Goal: Transaction & Acquisition: Book appointment/travel/reservation

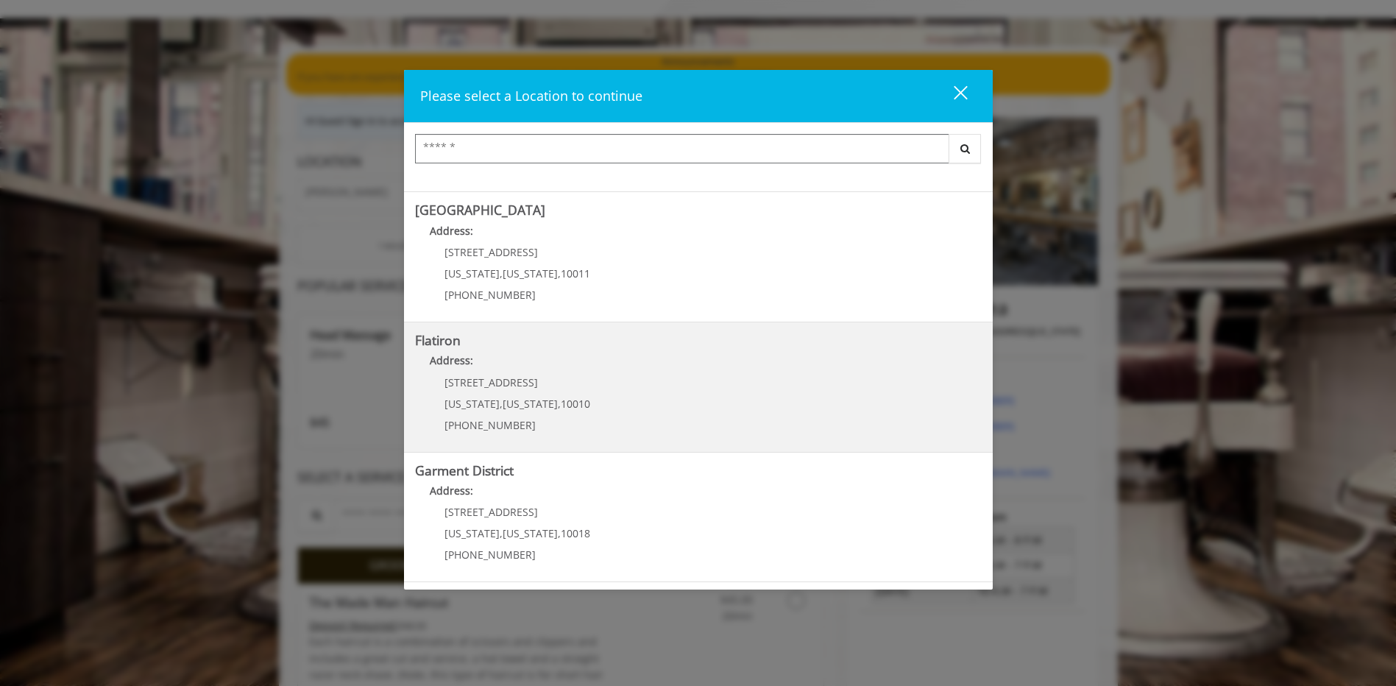
scroll to position [74, 0]
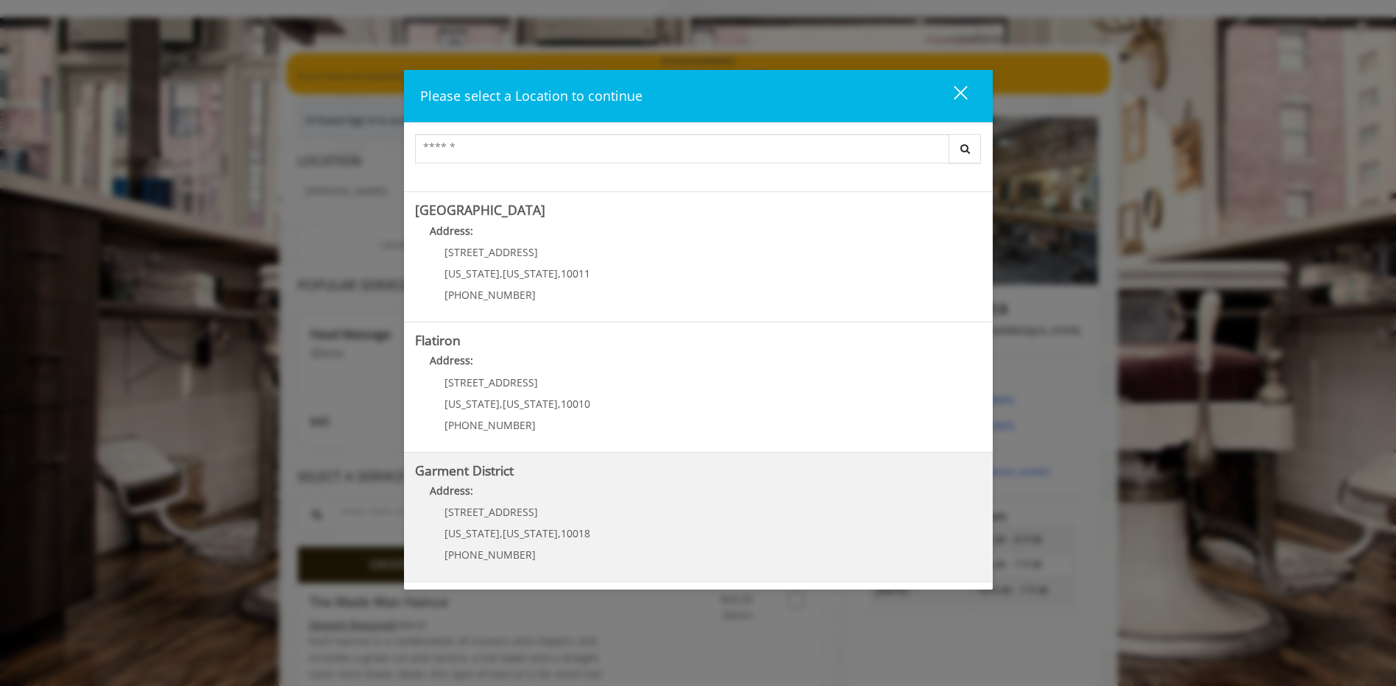
click at [587, 536] on District "Garment District Address: [STREET_ADDRESS][US_STATE][US_STATE] (212) 997-4247" at bounding box center [698, 517] width 567 height 107
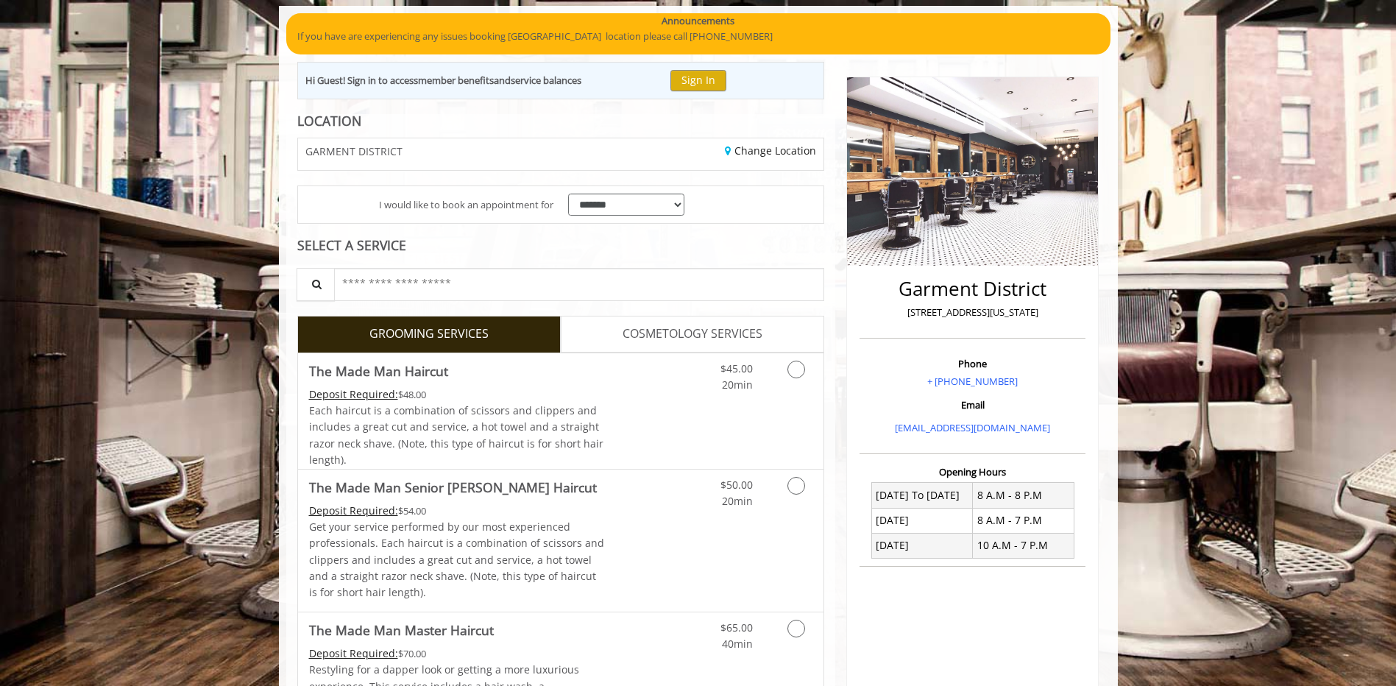
scroll to position [147, 0]
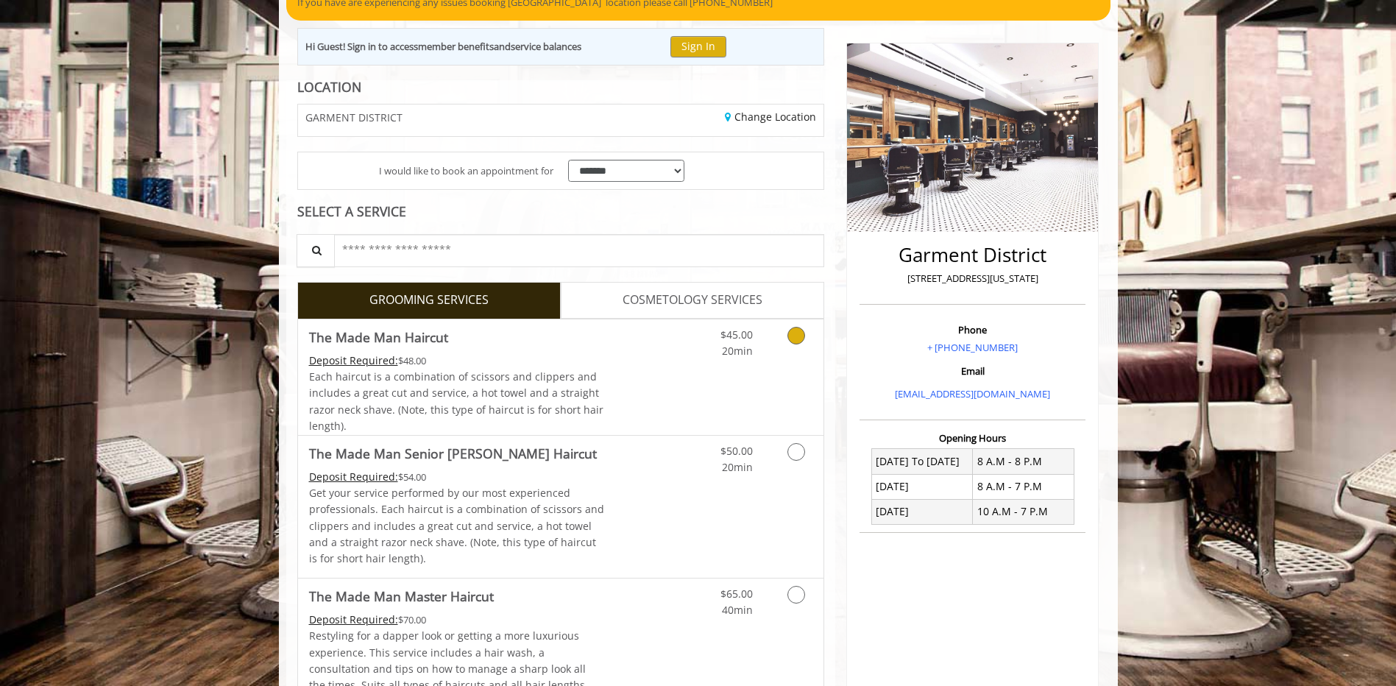
click at [795, 337] on icon "Grooming services" at bounding box center [796, 336] width 18 height 18
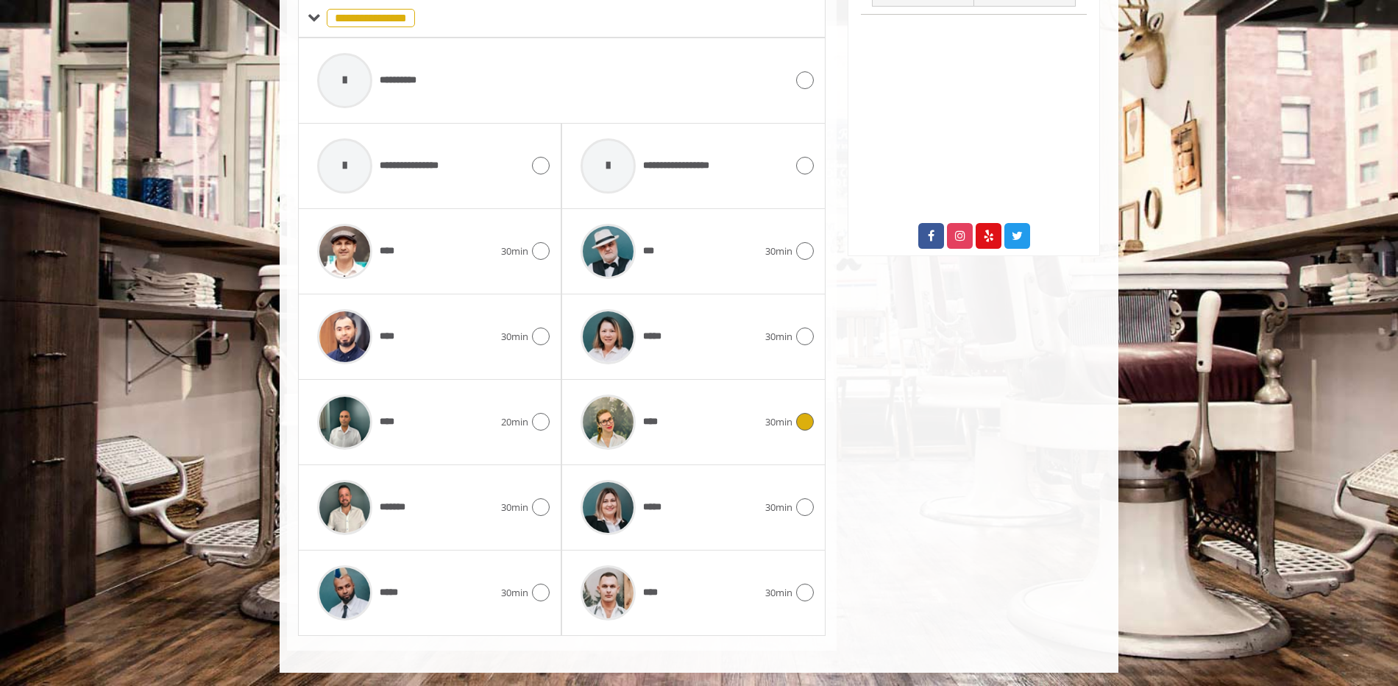
scroll to position [667, 0]
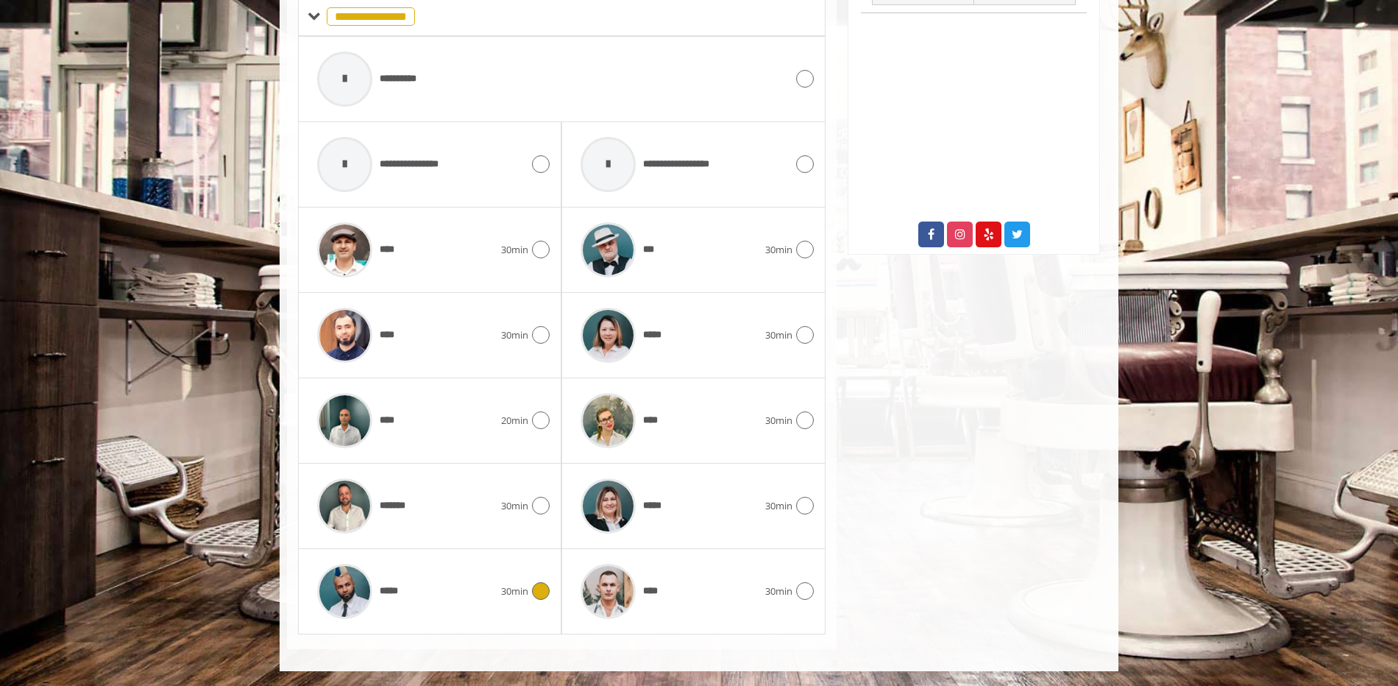
click at [538, 592] on icon at bounding box center [541, 591] width 18 height 18
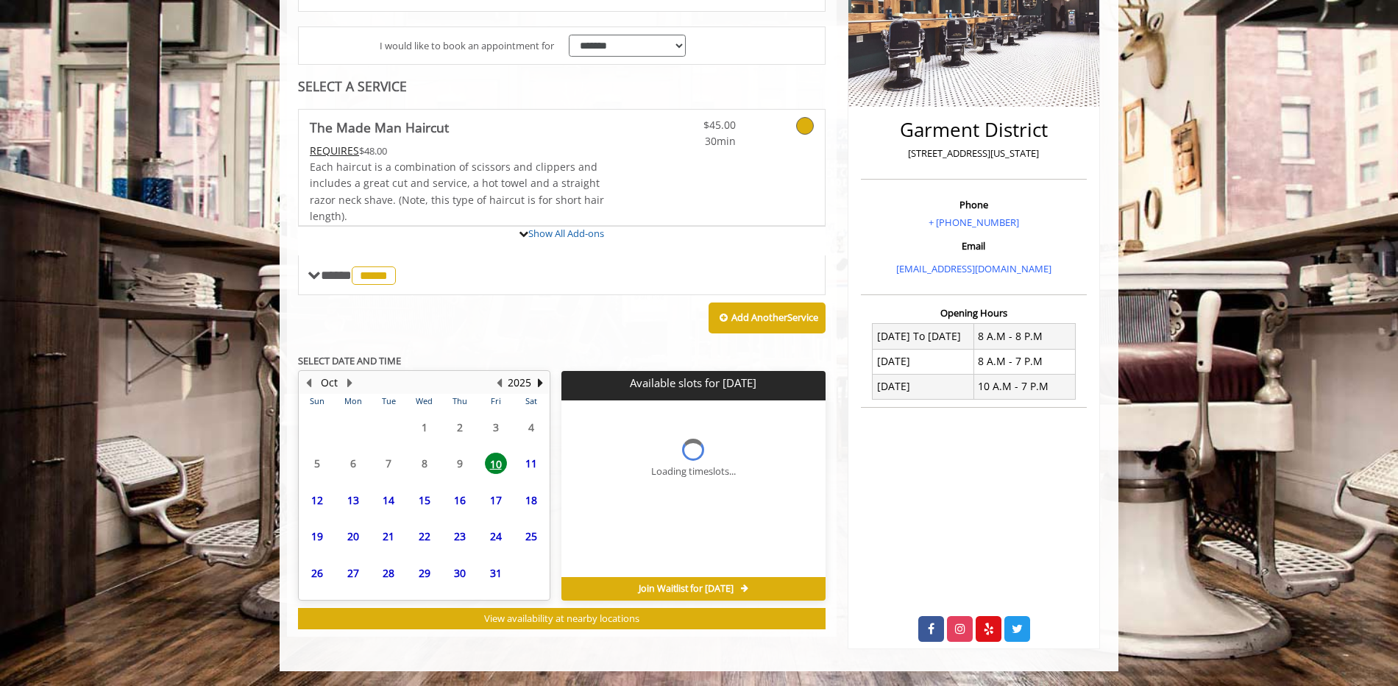
scroll to position [395, 0]
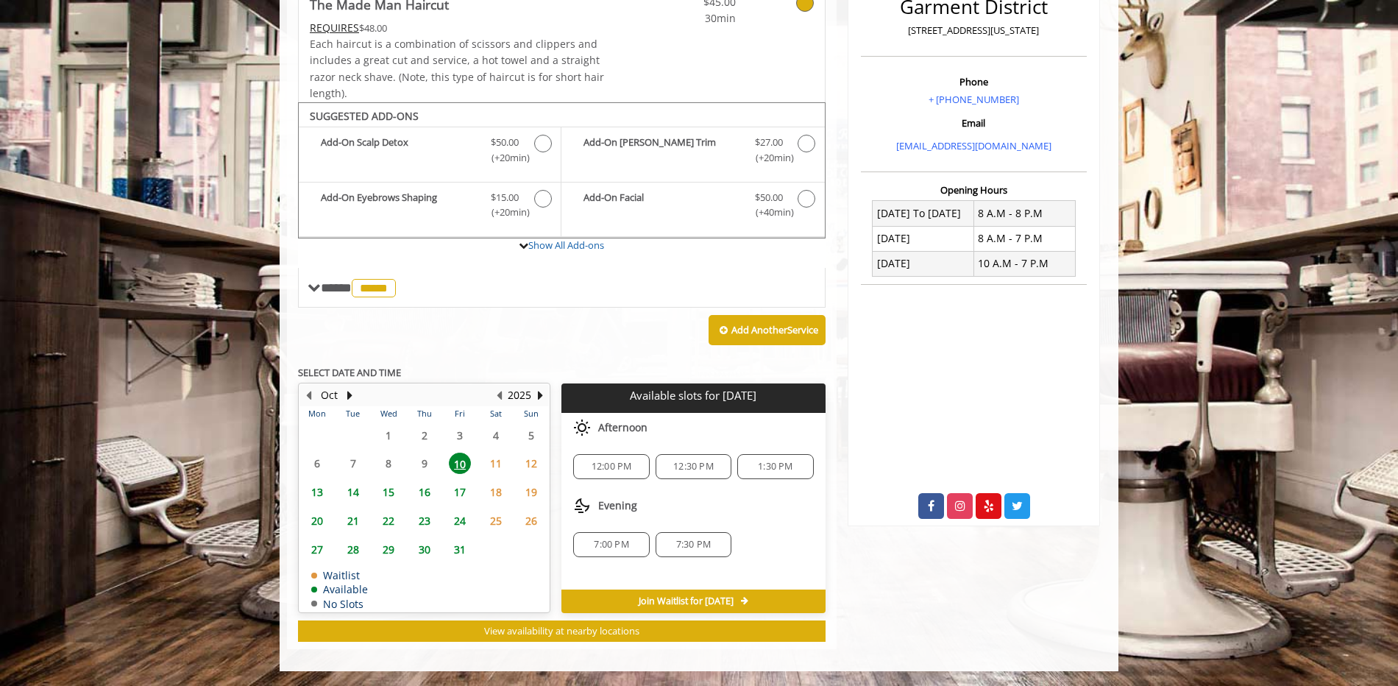
click at [675, 468] on span "12:30 PM" at bounding box center [693, 467] width 40 height 12
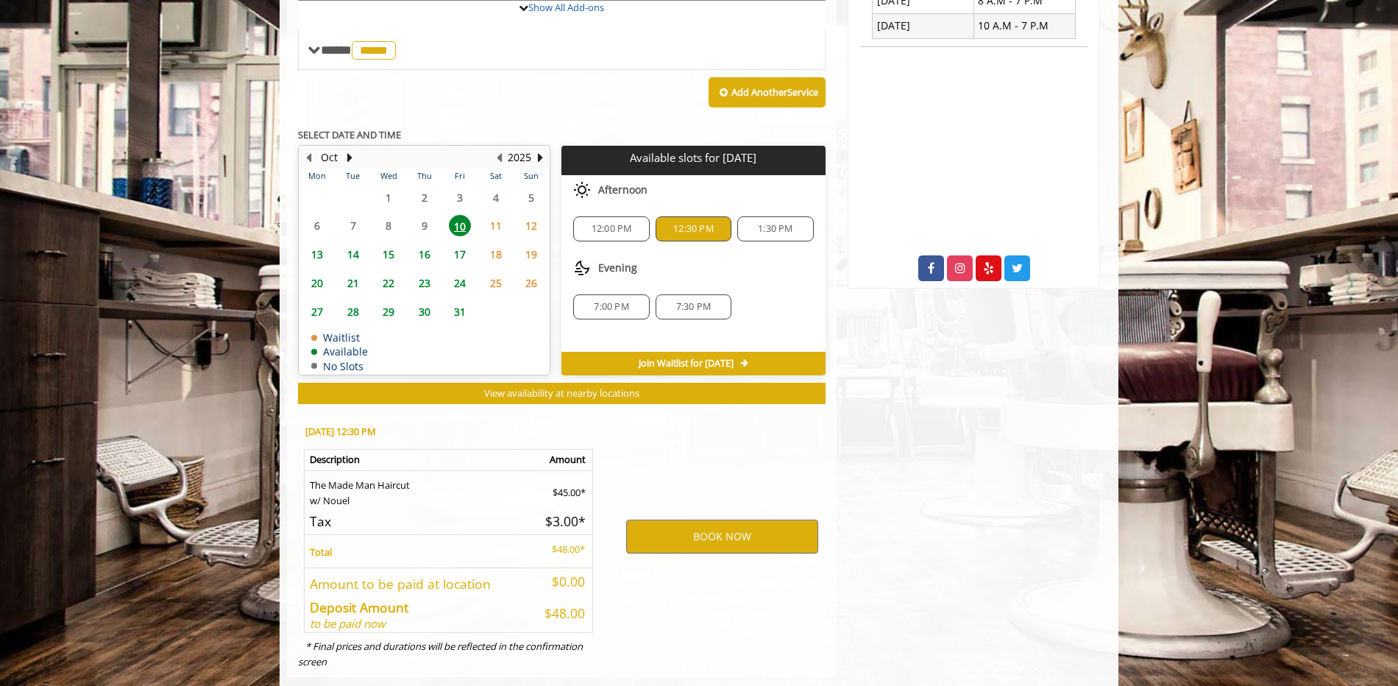
scroll to position [661, 0]
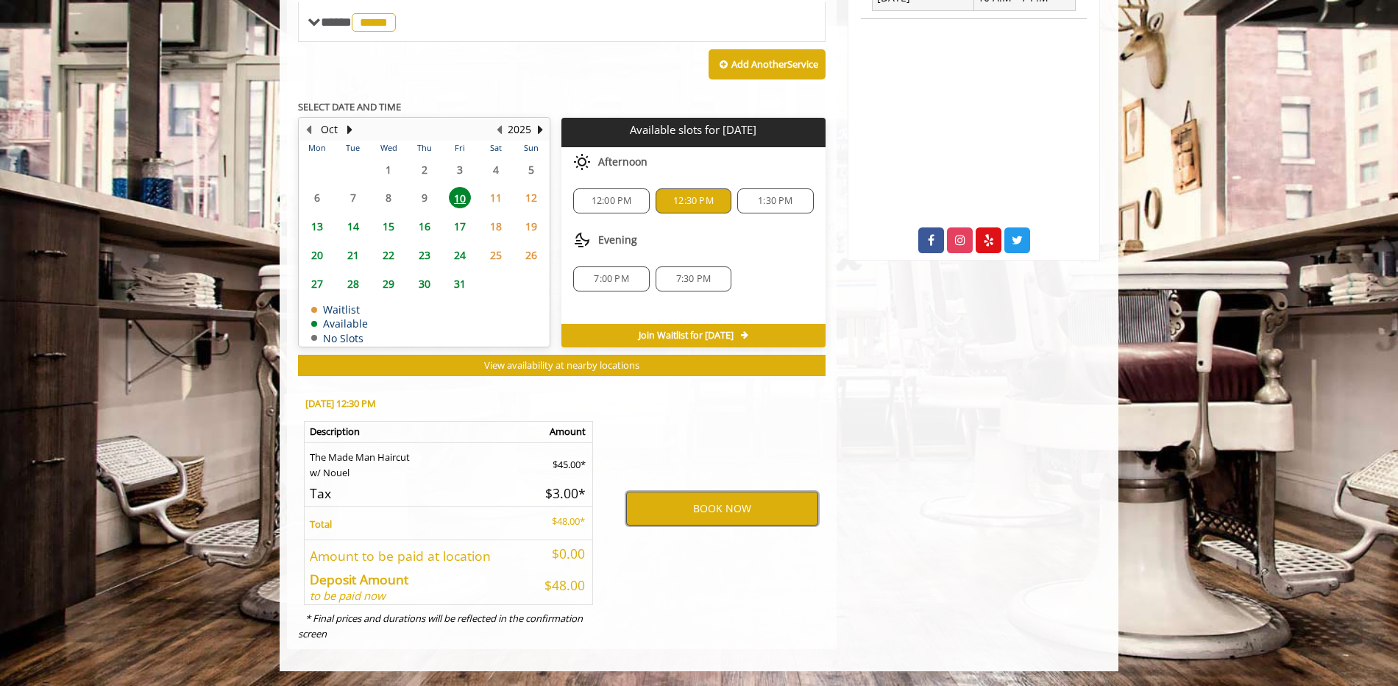
click at [700, 511] on button "BOOK NOW" at bounding box center [722, 509] width 192 height 34
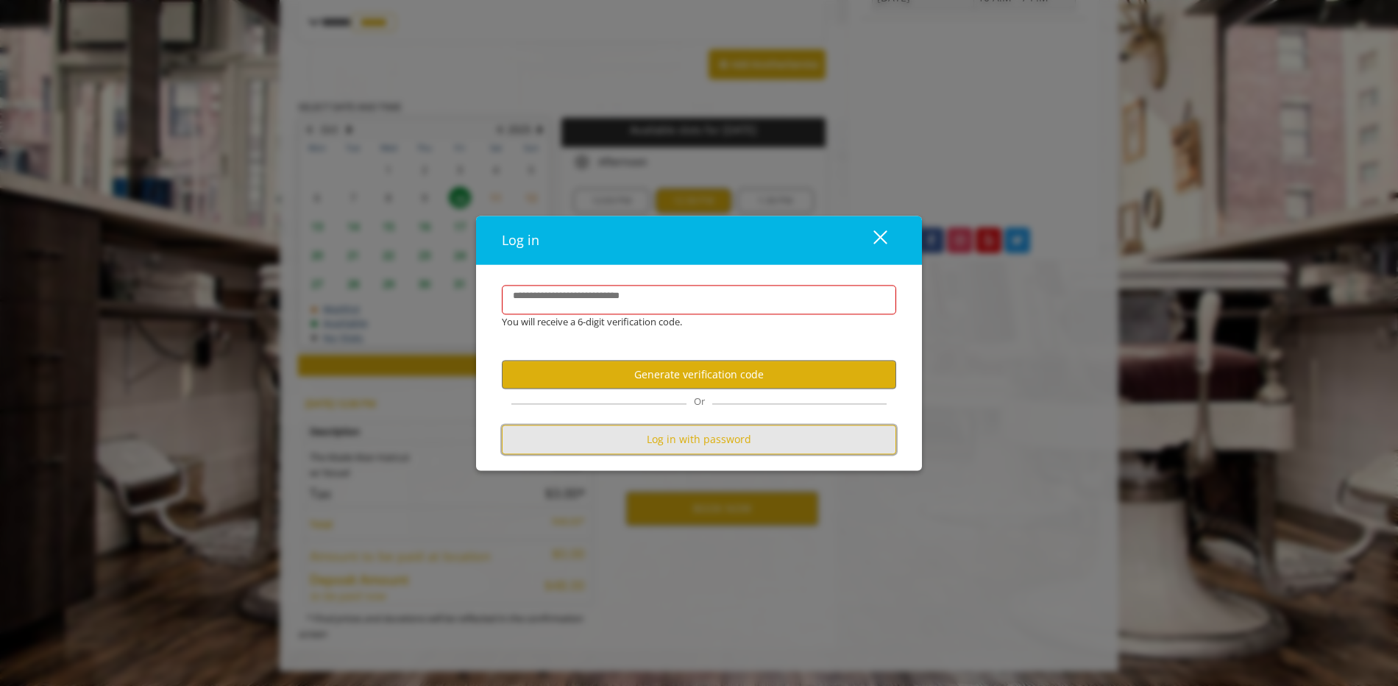
click at [690, 439] on button "Log in with password" at bounding box center [699, 439] width 394 height 29
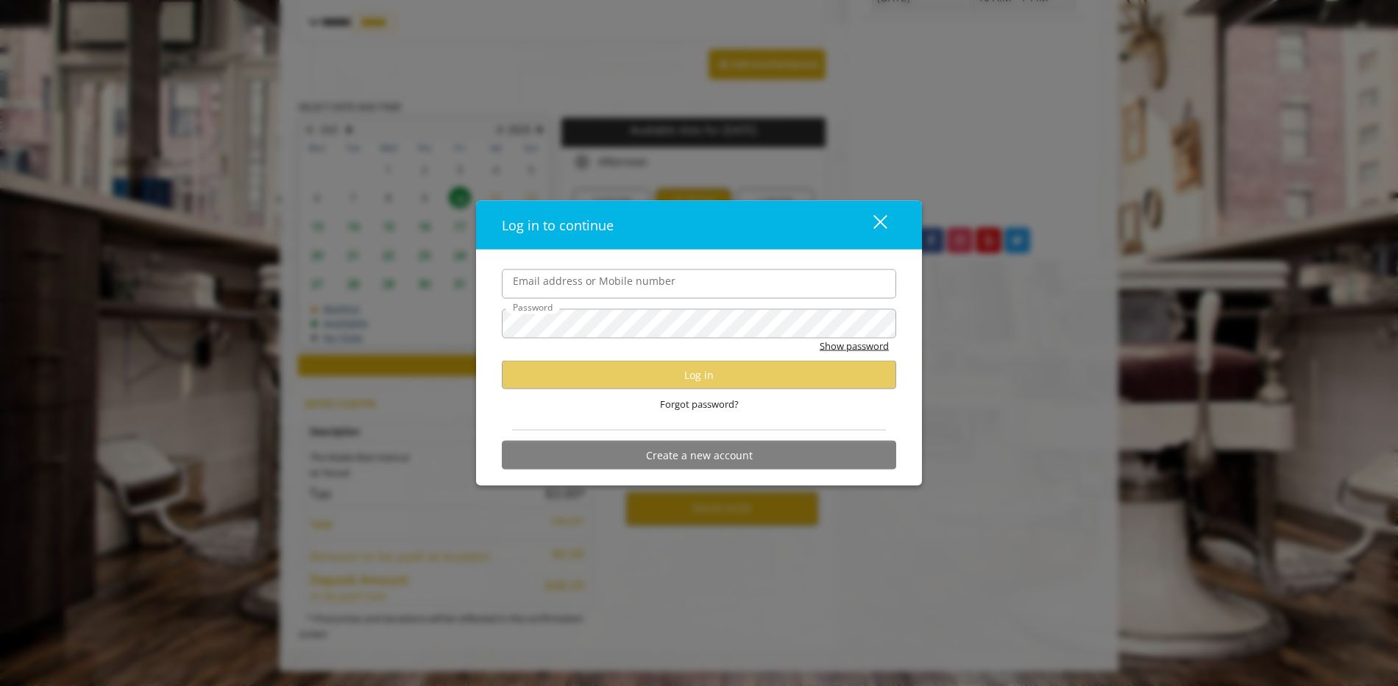
scroll to position [0, 0]
click at [584, 276] on input "Email address or Mobile number" at bounding box center [699, 283] width 394 height 29
click at [583, 280] on input "Email address or Mobile number" at bounding box center [699, 283] width 394 height 29
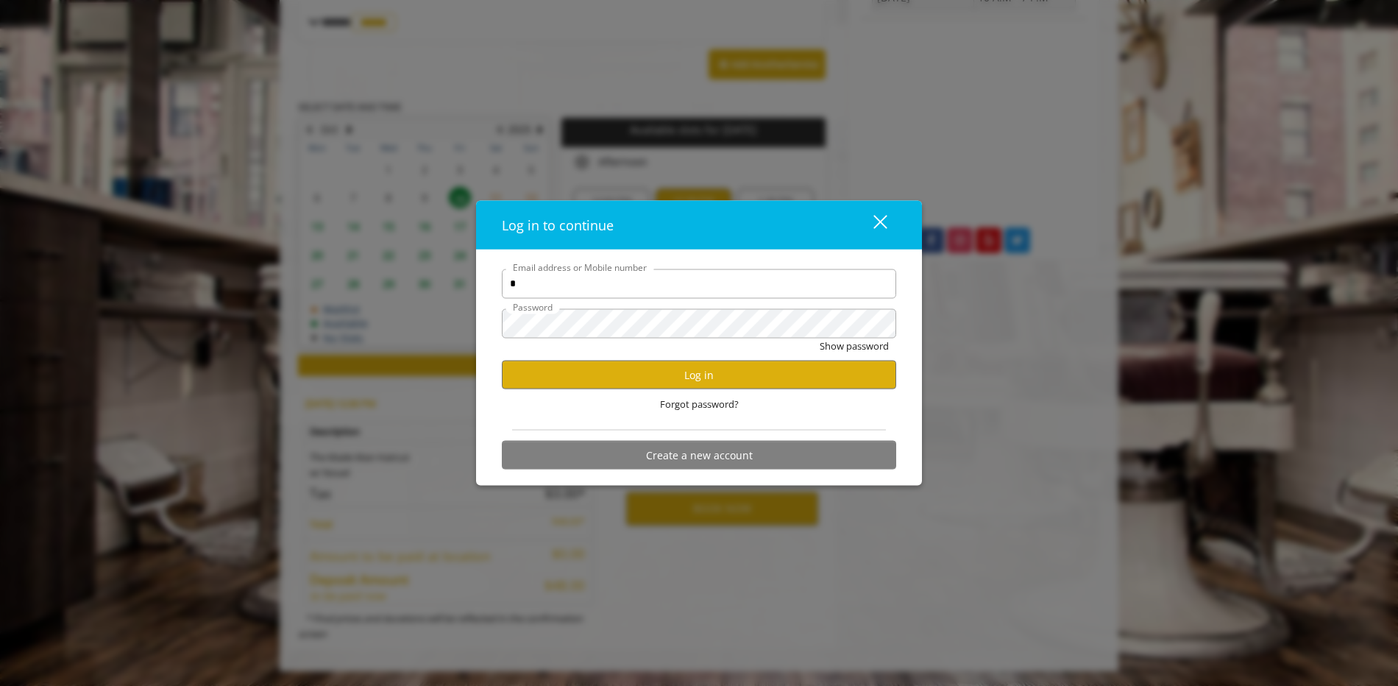
type input "**********"
click at [636, 380] on button "Log in" at bounding box center [699, 375] width 394 height 29
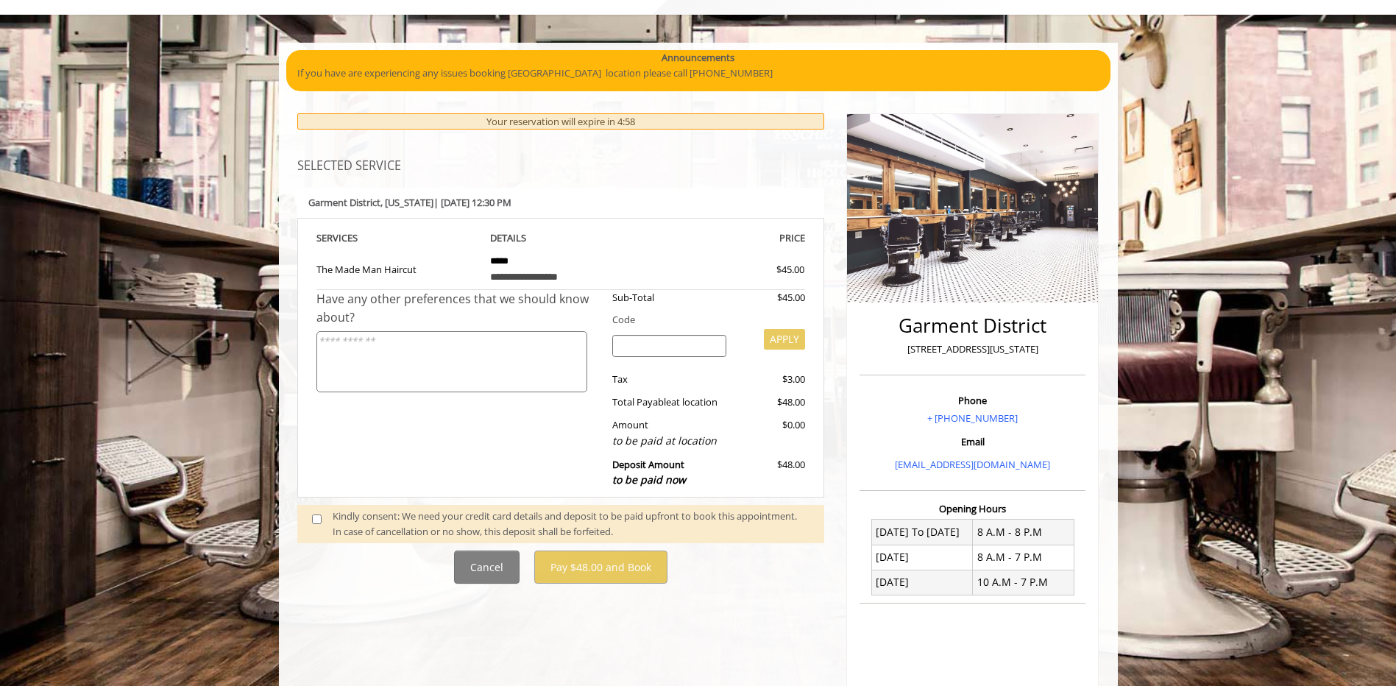
scroll to position [147, 0]
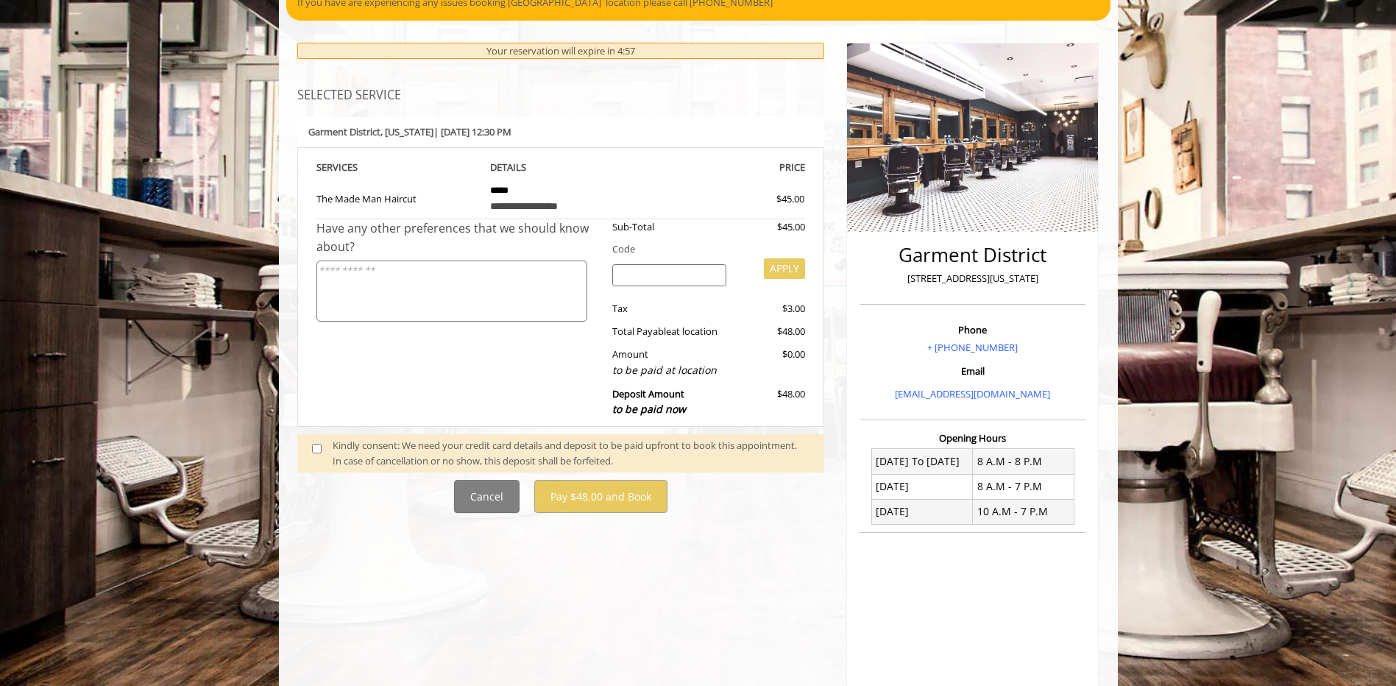
click at [321, 456] on span at bounding box center [322, 453] width 43 height 31
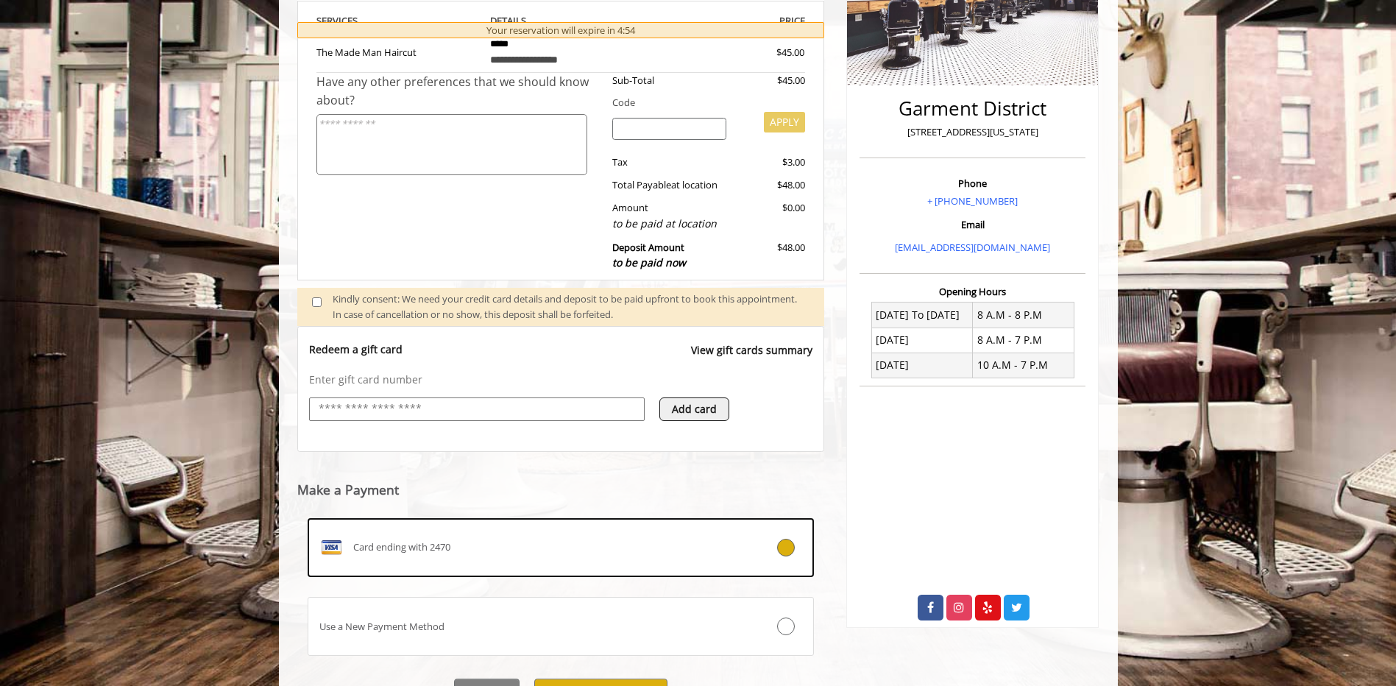
click at [533, 533] on label "Card ending with 2470" at bounding box center [561, 547] width 507 height 59
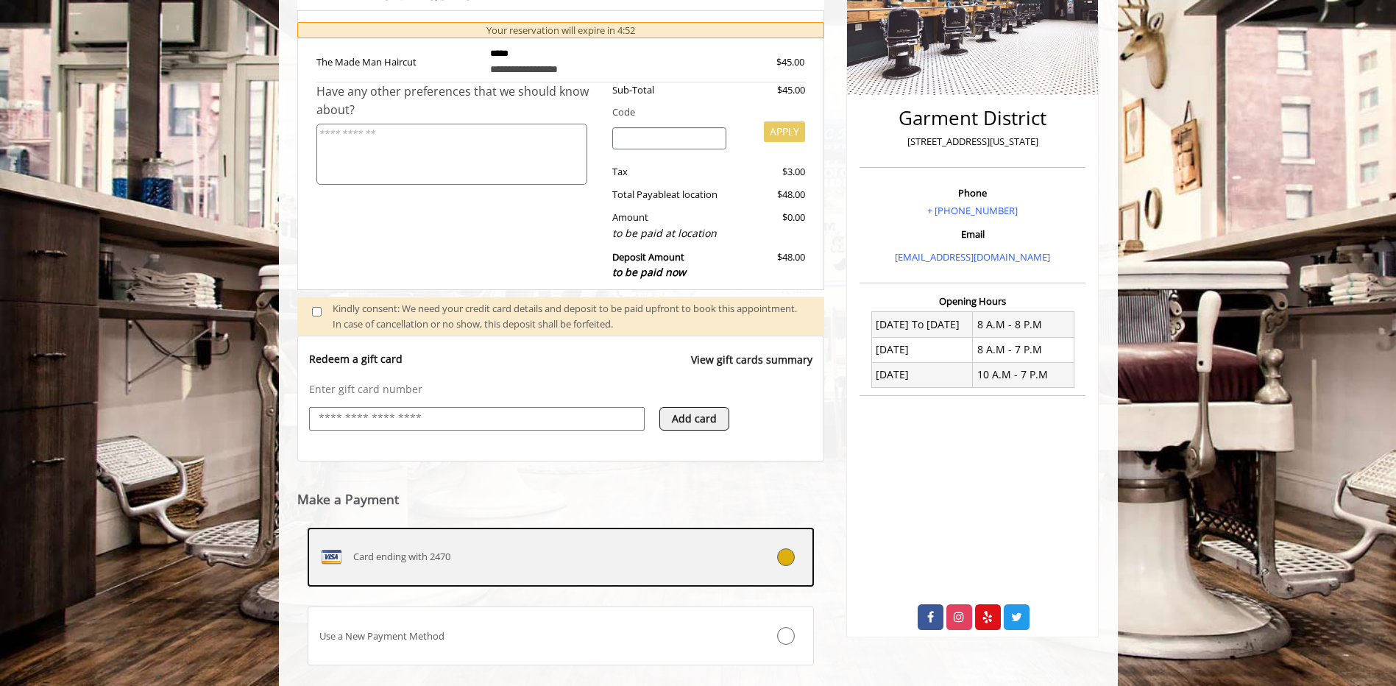
click at [531, 556] on div "Card ending with 2470" at bounding box center [518, 557] width 421 height 24
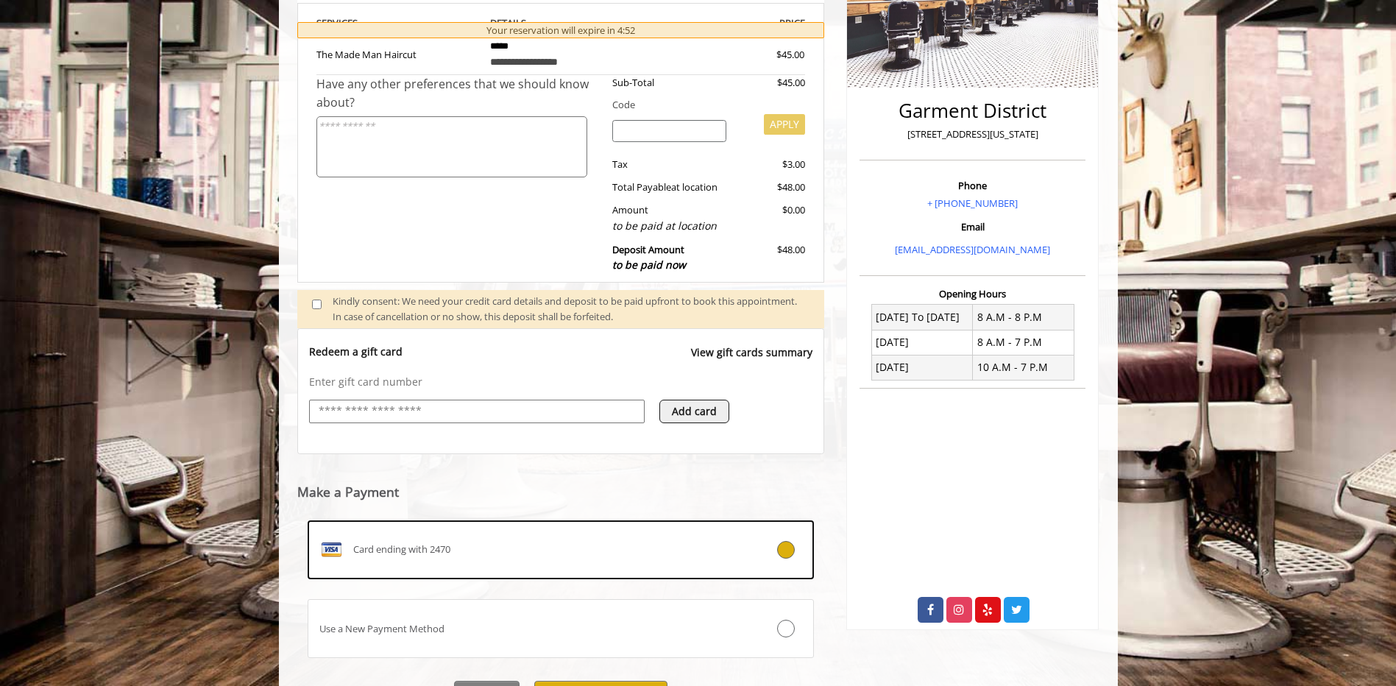
scroll to position [358, 0]
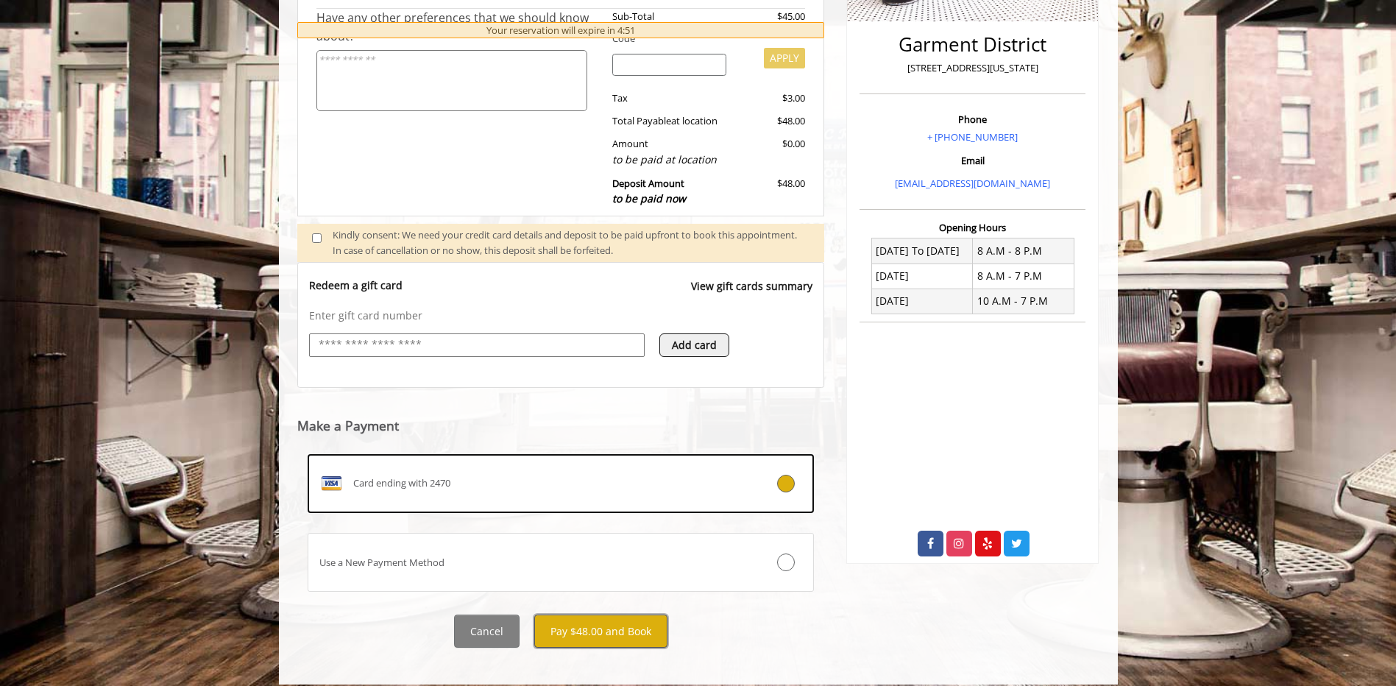
click at [583, 624] on button "Pay $48.00 and Book" at bounding box center [600, 630] width 133 height 33
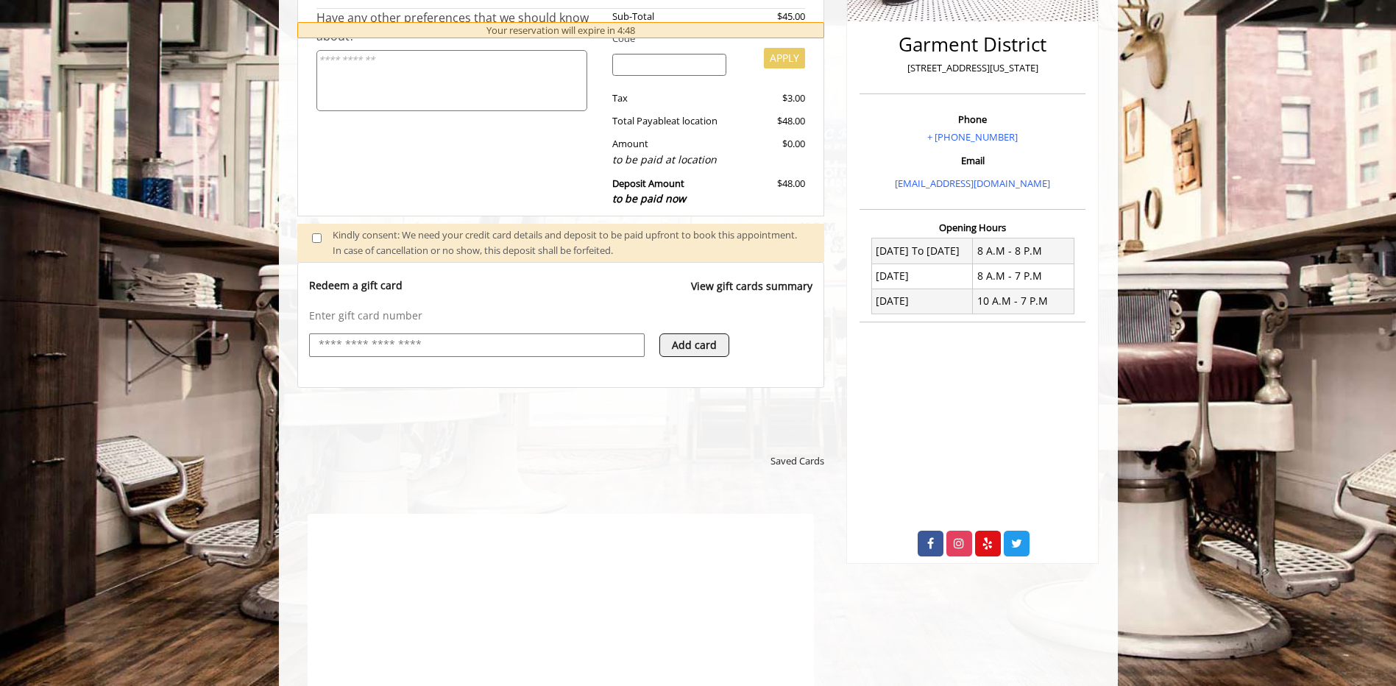
scroll to position [0, 0]
